Goal: Task Accomplishment & Management: Manage account settings

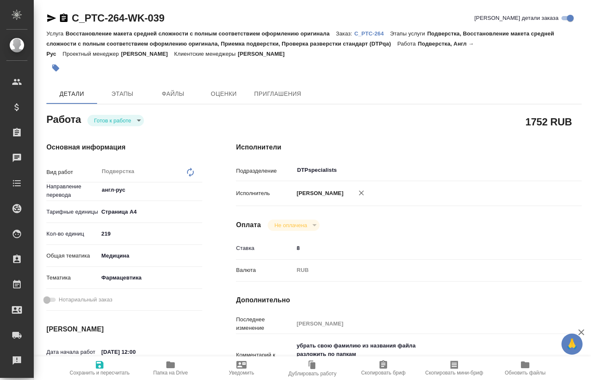
scroll to position [34, 0]
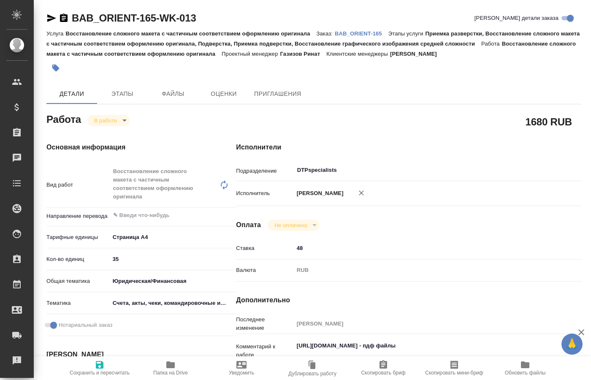
type textarea "x"
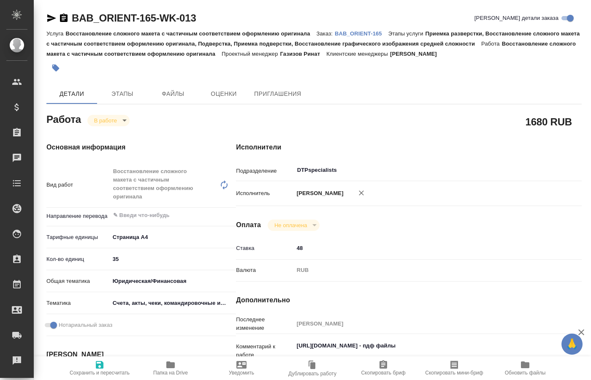
type textarea "x"
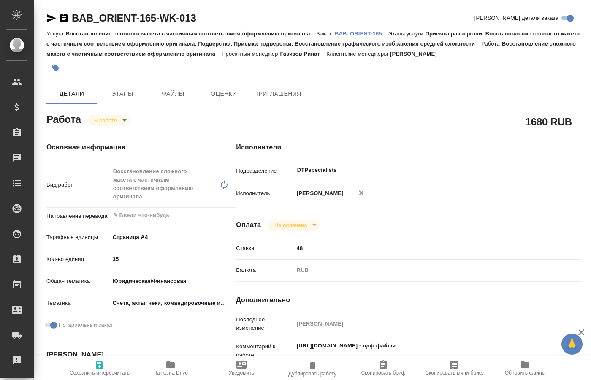
type textarea "x"
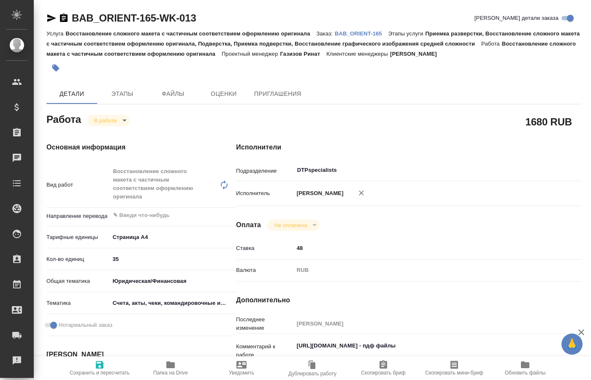
type textarea "x"
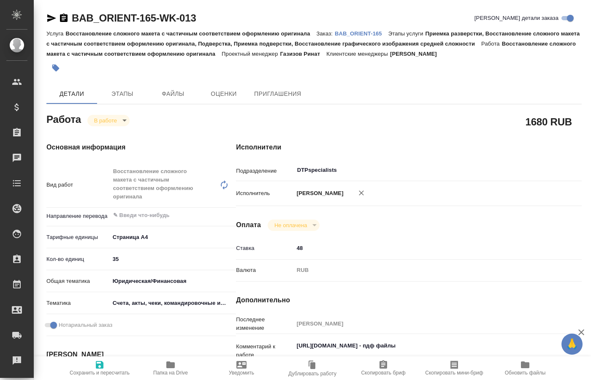
type textarea "x"
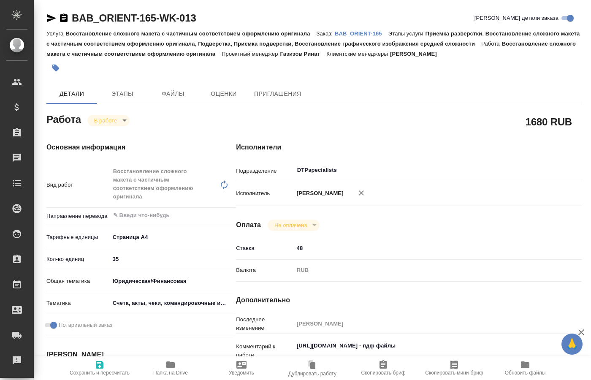
type textarea "x"
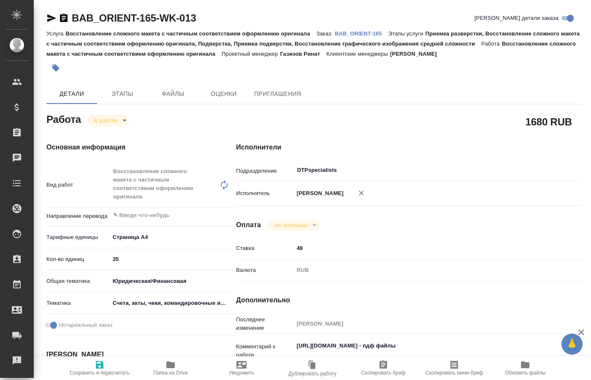
type textarea "x"
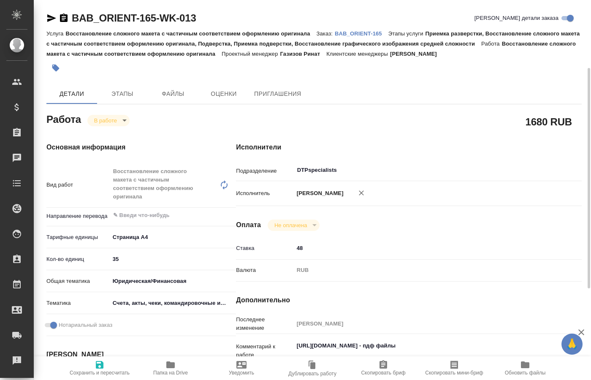
scroll to position [129, 0]
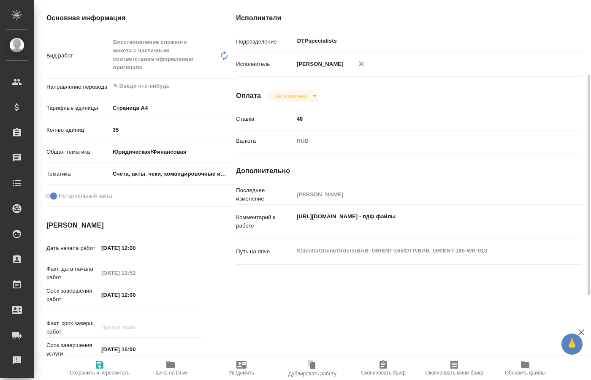
click at [172, 368] on icon "button" at bounding box center [171, 365] width 10 height 10
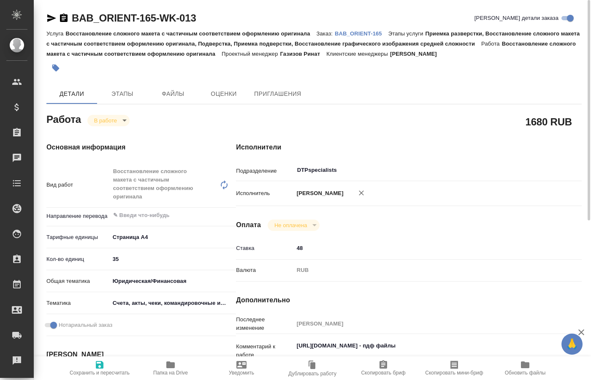
click at [128, 125] on div "Основная информация Вид работ Восстановление сложного макета с частичным соотве…" at bounding box center [125, 318] width 190 height 386
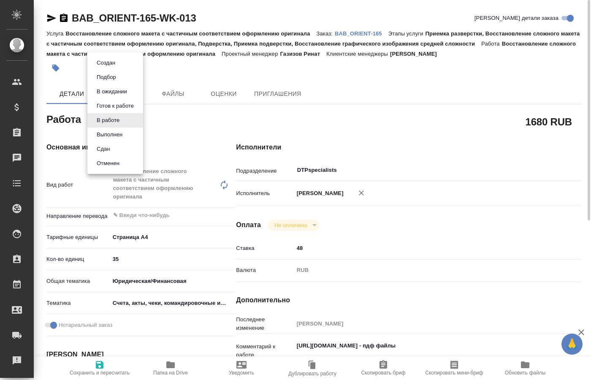
click at [125, 121] on body "🙏 .cls-1 fill:#fff; AWATERA Kucherenko Oksana Клиенты Спецификации Заказы 0 Чат…" at bounding box center [295, 190] width 591 height 380
click at [116, 135] on button "Выполнен" at bounding box center [109, 134] width 31 height 9
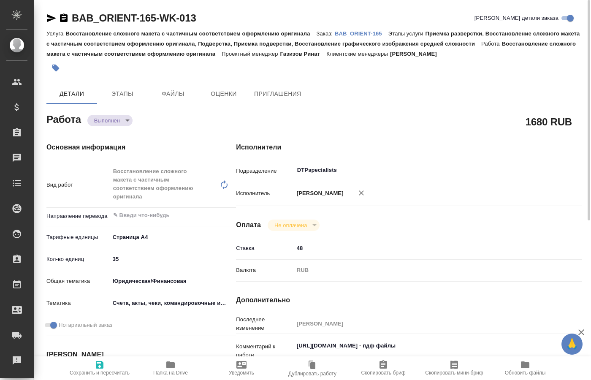
type textarea "x"
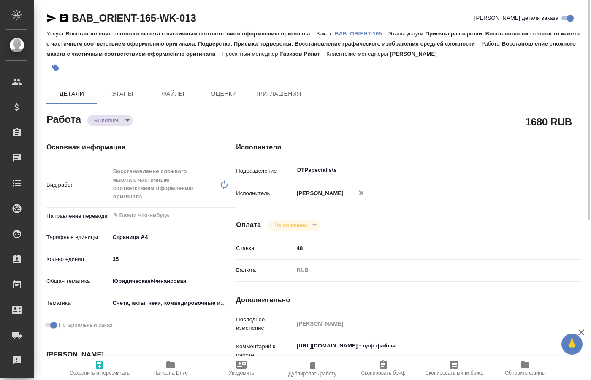
type textarea "x"
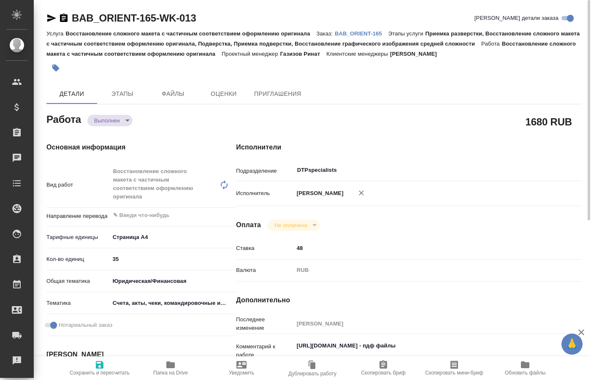
type textarea "x"
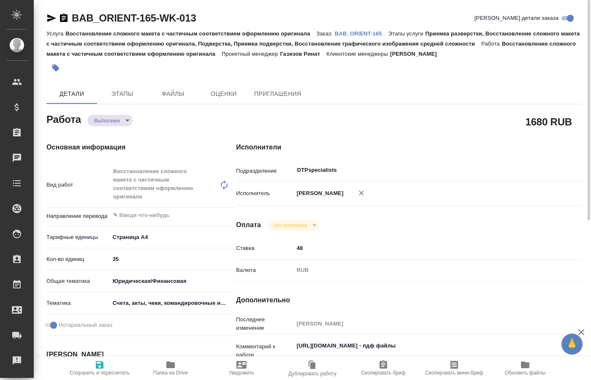
type textarea "x"
